Goal: Find specific page/section: Find specific page/section

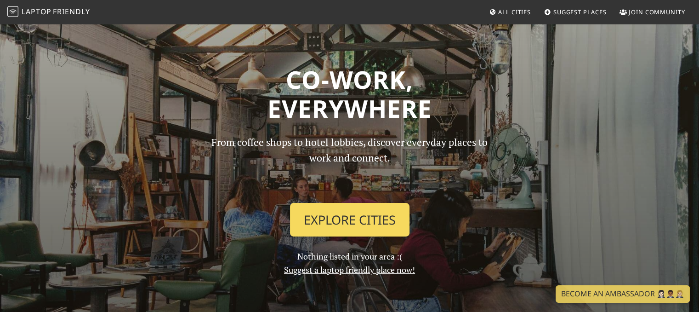
click at [320, 211] on link "Explore Cities" at bounding box center [350, 220] width 120 height 34
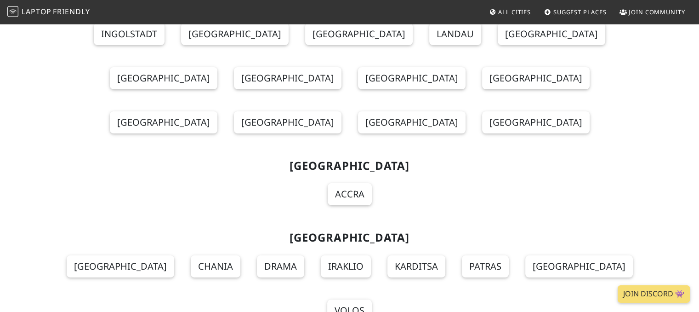
scroll to position [3541, 0]
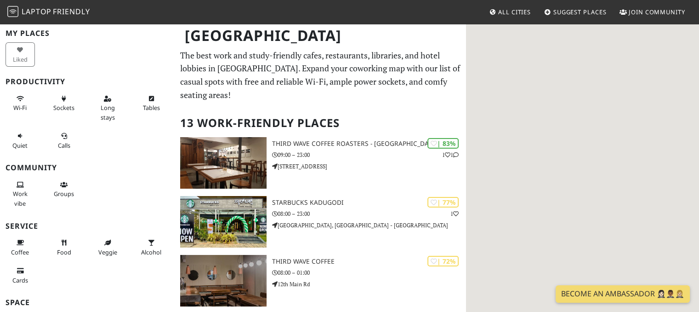
scroll to position [46, 0]
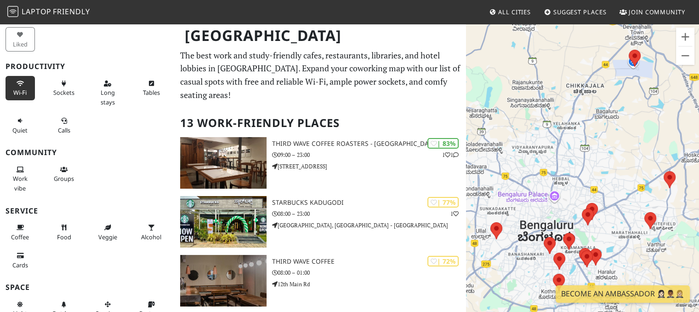
click at [17, 87] on button "Wi-Fi" at bounding box center [20, 88] width 29 height 24
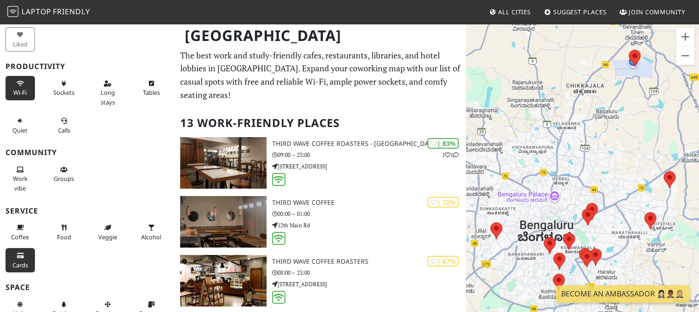
scroll to position [92, 0]
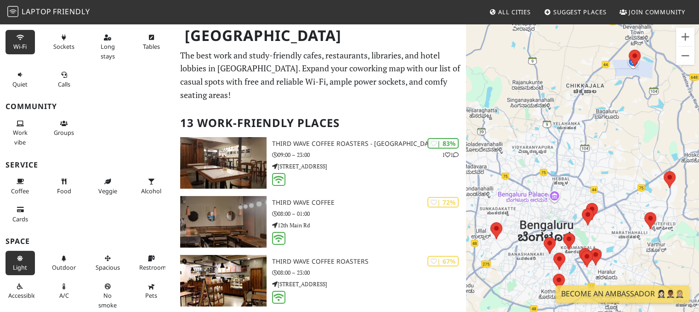
click at [15, 254] on button "Light" at bounding box center [20, 263] width 29 height 24
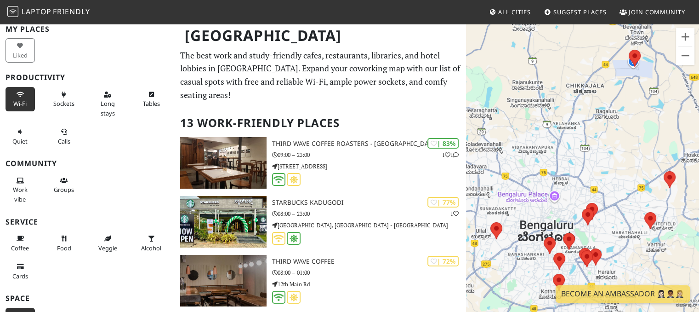
scroll to position [0, 0]
